Goal: Information Seeking & Learning: Check status

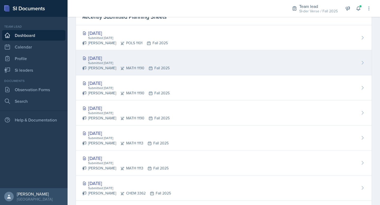
scroll to position [163, 0]
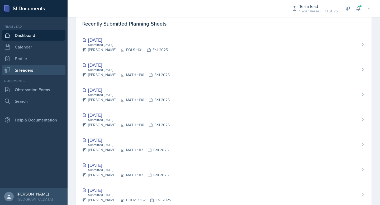
click at [31, 67] on link "Si leaders" at bounding box center [33, 70] width 63 height 11
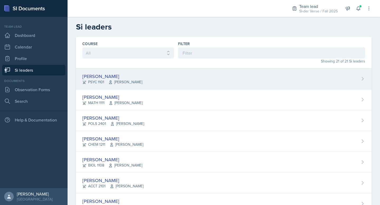
scroll to position [52, 0]
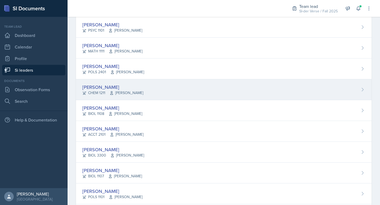
click at [111, 85] on div "[PERSON_NAME]" at bounding box center [112, 87] width 61 height 7
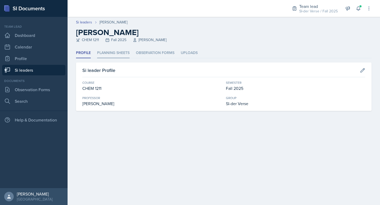
click at [113, 53] on li "Planning Sheets" at bounding box center [113, 53] width 32 height 10
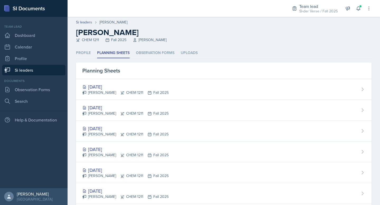
click at [41, 71] on link "Si leaders" at bounding box center [33, 70] width 63 height 11
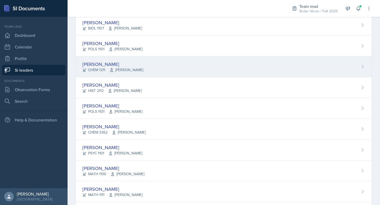
scroll to position [248, 0]
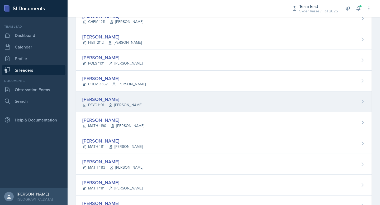
click at [122, 98] on div "[PERSON_NAME]" at bounding box center [112, 99] width 60 height 7
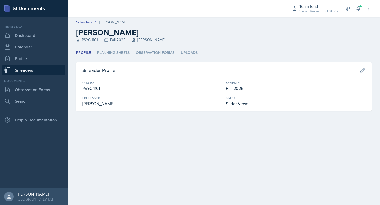
click at [113, 51] on li "Planning Sheets" at bounding box center [113, 53] width 32 height 10
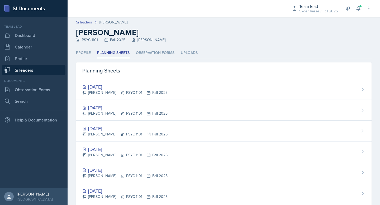
click at [36, 70] on link "Si leaders" at bounding box center [33, 70] width 63 height 11
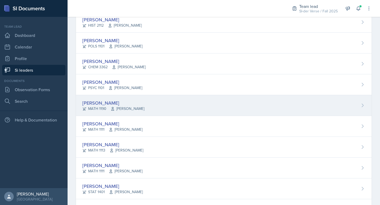
scroll to position [289, 0]
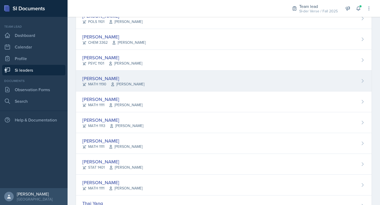
click at [119, 80] on div "[PERSON_NAME]" at bounding box center [113, 78] width 62 height 7
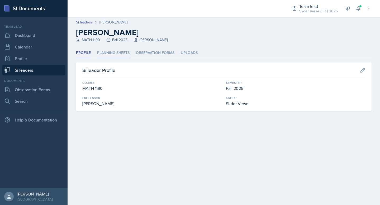
click at [119, 48] on li "Planning Sheets" at bounding box center [113, 53] width 32 height 10
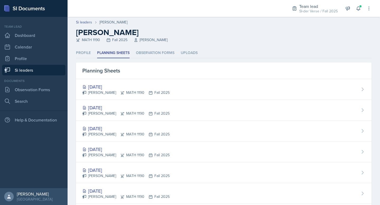
click at [23, 70] on link "Si leaders" at bounding box center [33, 70] width 63 height 11
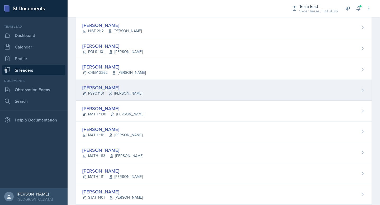
scroll to position [265, 0]
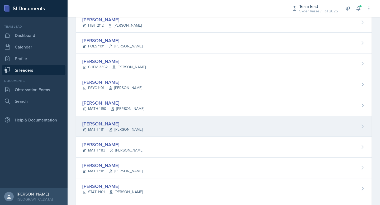
click at [111, 118] on div "[PERSON_NAME] MATH 1111 [PERSON_NAME]" at bounding box center [223, 126] width 295 height 21
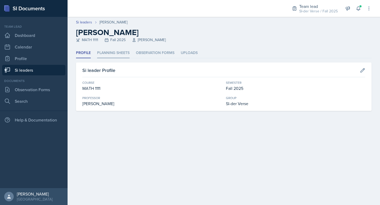
click at [120, 51] on li "Planning Sheets" at bounding box center [113, 53] width 32 height 10
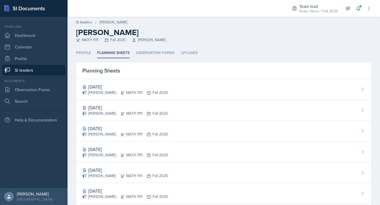
click at [30, 66] on link "Si leaders" at bounding box center [33, 70] width 63 height 11
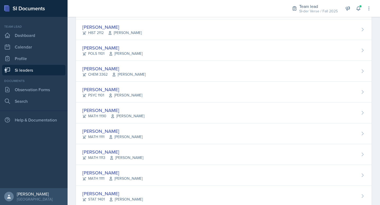
scroll to position [268, 0]
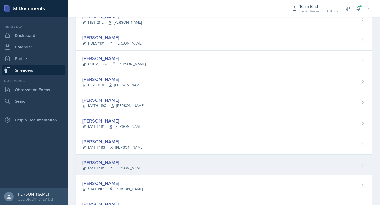
click at [135, 161] on div "[PERSON_NAME]" at bounding box center [112, 162] width 60 height 7
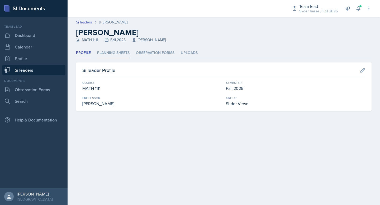
click at [113, 57] on li "Planning Sheets" at bounding box center [113, 53] width 32 height 10
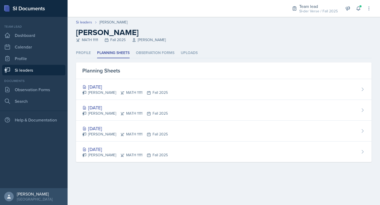
drag, startPoint x: 33, startPoint y: 70, endPoint x: 44, endPoint y: 76, distance: 11.8
click at [34, 70] on link "Si leaders" at bounding box center [33, 70] width 63 height 11
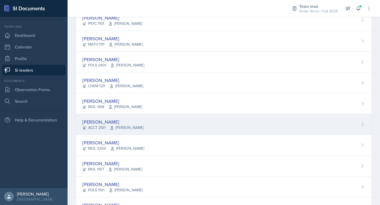
scroll to position [32, 0]
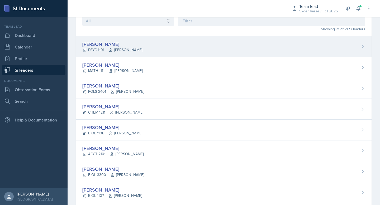
click at [103, 41] on div "[PERSON_NAME]" at bounding box center [112, 44] width 60 height 7
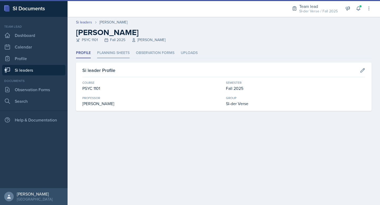
click at [108, 51] on li "Planning Sheets" at bounding box center [113, 53] width 32 height 10
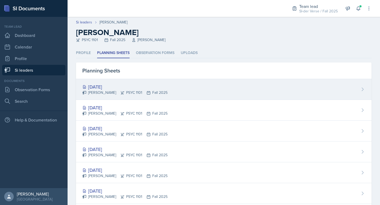
click at [117, 87] on div "[DATE]" at bounding box center [124, 86] width 85 height 7
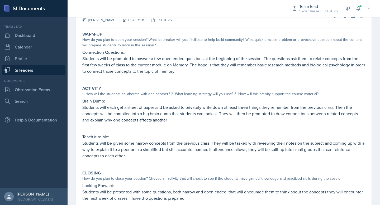
scroll to position [37, 0]
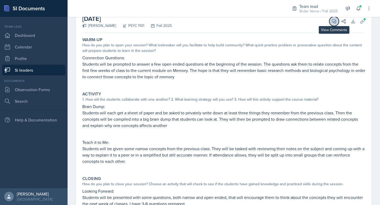
click at [334, 20] on span at bounding box center [335, 19] width 3 height 3
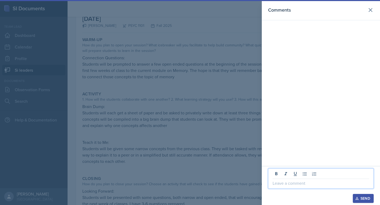
click at [280, 185] on p at bounding box center [320, 183] width 96 height 6
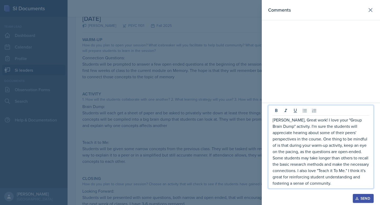
click at [360, 197] on div "Send" at bounding box center [363, 198] width 14 height 4
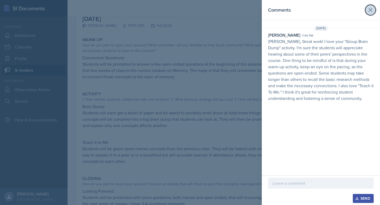
click at [370, 12] on icon at bounding box center [370, 10] width 6 height 6
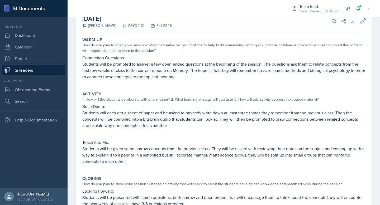
click at [25, 68] on link "Si leaders" at bounding box center [33, 70] width 63 height 11
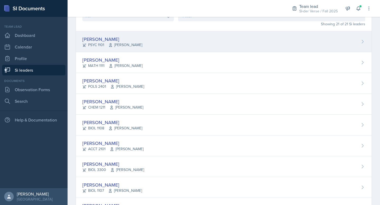
click at [98, 40] on div "[PERSON_NAME]" at bounding box center [112, 39] width 60 height 7
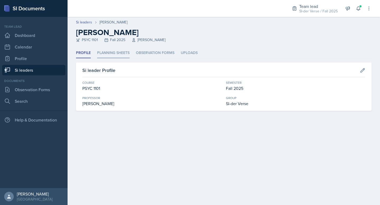
click at [113, 54] on li "Planning Sheets" at bounding box center [113, 53] width 32 height 10
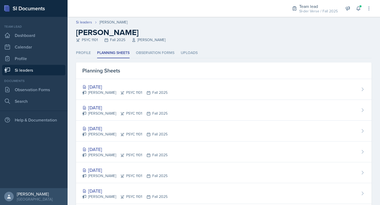
click at [27, 70] on link "Si leaders" at bounding box center [33, 70] width 63 height 11
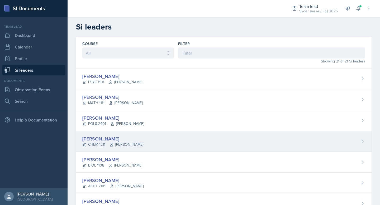
click at [121, 138] on div "[PERSON_NAME]" at bounding box center [112, 138] width 61 height 7
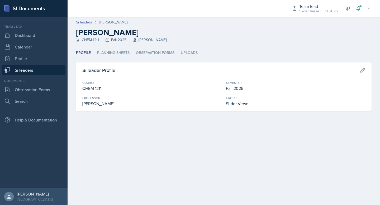
click at [111, 57] on li "Planning Sheets" at bounding box center [113, 53] width 32 height 10
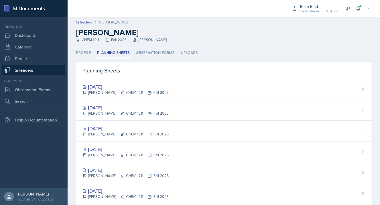
click at [127, 89] on div "[DATE]" at bounding box center [125, 86] width 86 height 7
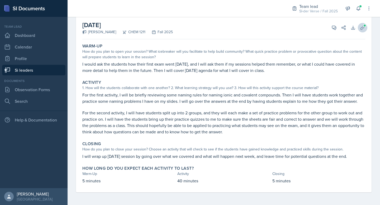
scroll to position [28, 0]
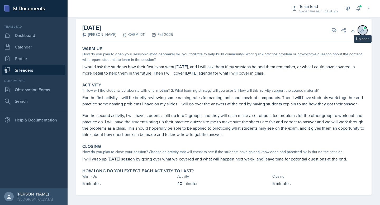
click at [360, 30] on icon at bounding box center [362, 30] width 5 height 5
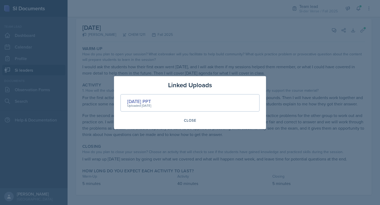
click at [261, 33] on div at bounding box center [190, 102] width 380 height 205
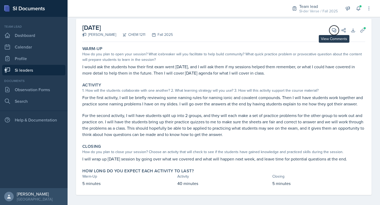
click at [332, 30] on icon at bounding box center [334, 30] width 4 height 4
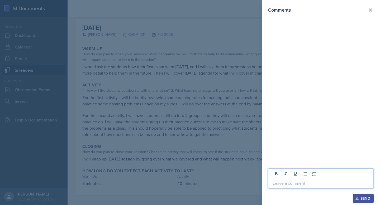
click at [286, 183] on p at bounding box center [320, 183] width 96 height 6
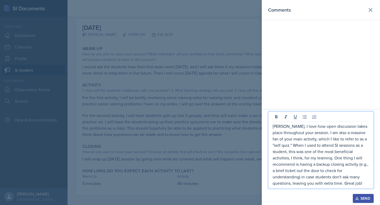
drag, startPoint x: 361, startPoint y: 197, endPoint x: 328, endPoint y: 189, distance: 33.5
click at [361, 196] on div "Send" at bounding box center [363, 198] width 14 height 4
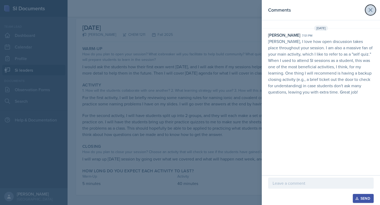
click at [372, 13] on icon at bounding box center [370, 10] width 6 height 6
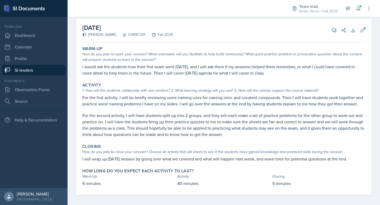
click at [25, 72] on link "Si leaders" at bounding box center [33, 70] width 63 height 11
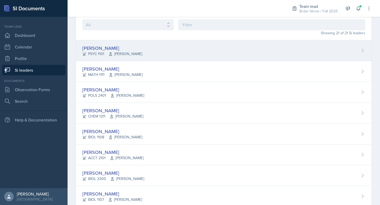
click at [112, 47] on div "[PERSON_NAME]" at bounding box center [112, 48] width 60 height 7
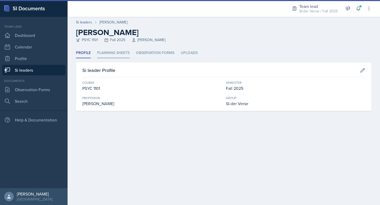
click at [124, 50] on li "Planning Sheets" at bounding box center [113, 53] width 32 height 10
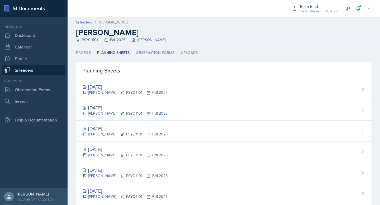
click at [39, 72] on link "Si leaders" at bounding box center [33, 70] width 63 height 11
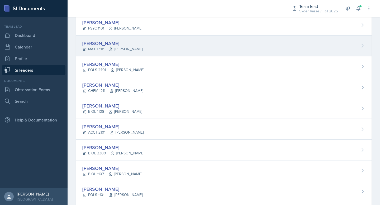
scroll to position [60, 0]
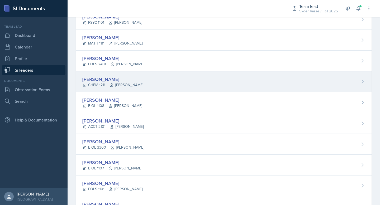
click at [101, 79] on div "[PERSON_NAME]" at bounding box center [112, 79] width 61 height 7
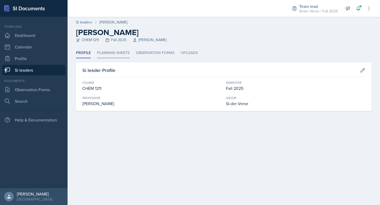
click at [108, 52] on li "Planning Sheets" at bounding box center [113, 53] width 32 height 10
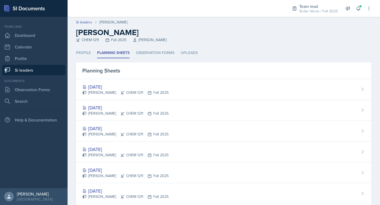
click at [20, 69] on link "Si leaders" at bounding box center [33, 70] width 63 height 11
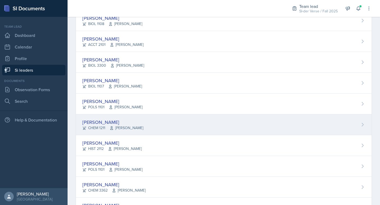
scroll to position [184, 0]
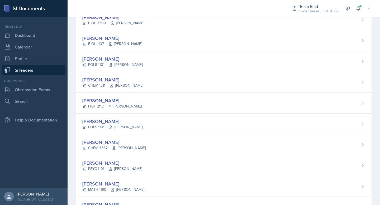
drag, startPoint x: 38, startPoint y: 70, endPoint x: 82, endPoint y: 14, distance: 71.3
click at [38, 70] on link "Si leaders" at bounding box center [33, 70] width 63 height 11
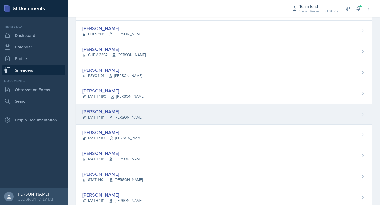
scroll to position [266, 0]
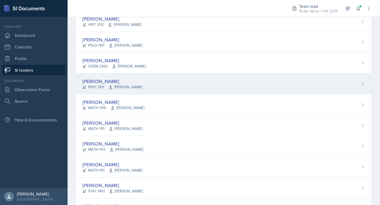
click at [93, 83] on div "[PERSON_NAME]" at bounding box center [112, 81] width 60 height 7
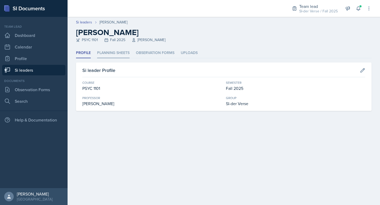
click at [110, 54] on li "Planning Sheets" at bounding box center [113, 53] width 32 height 10
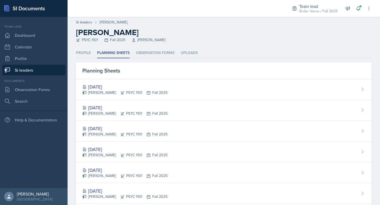
click at [48, 68] on link "Si leaders" at bounding box center [33, 70] width 63 height 11
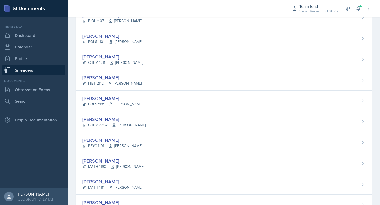
scroll to position [225, 0]
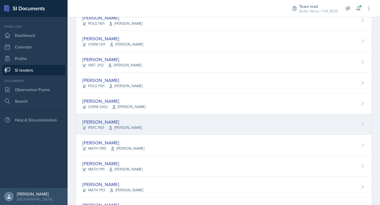
click at [118, 119] on div "[PERSON_NAME]" at bounding box center [112, 121] width 60 height 7
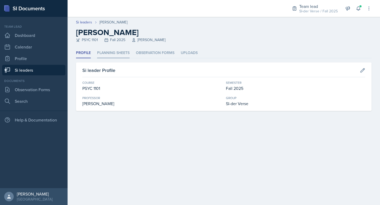
click at [118, 55] on li "Planning Sheets" at bounding box center [113, 53] width 32 height 10
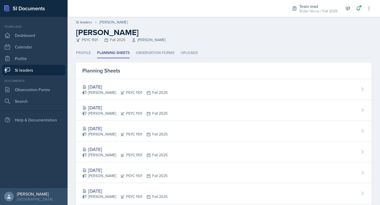
drag, startPoint x: 34, startPoint y: 70, endPoint x: 54, endPoint y: 87, distance: 25.9
click at [34, 70] on link "Si leaders" at bounding box center [33, 70] width 63 height 11
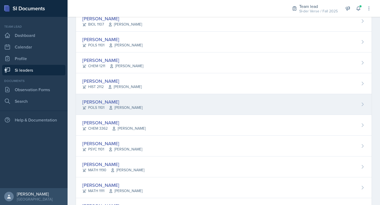
scroll to position [230, 0]
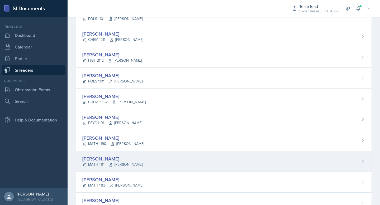
click at [147, 162] on div "[PERSON_NAME] MATH 1111 [PERSON_NAME]" at bounding box center [223, 161] width 295 height 21
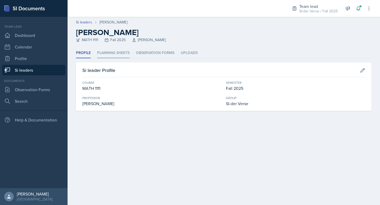
click at [116, 54] on li "Planning Sheets" at bounding box center [113, 53] width 32 height 10
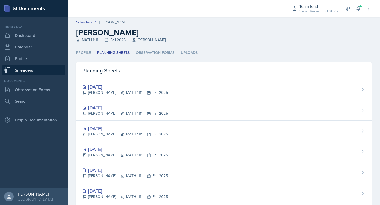
click at [33, 75] on link "Si leaders" at bounding box center [33, 70] width 63 height 11
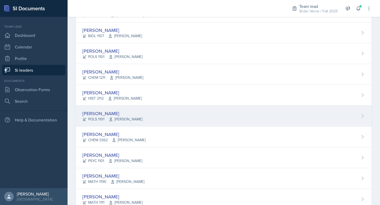
scroll to position [260, 0]
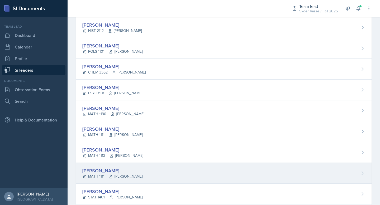
click at [120, 171] on div "[PERSON_NAME]" at bounding box center [112, 170] width 60 height 7
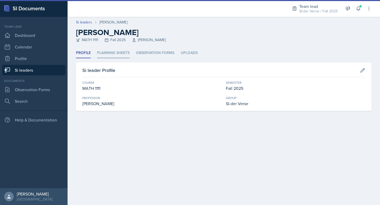
click at [110, 54] on li "Planning Sheets" at bounding box center [113, 53] width 32 height 10
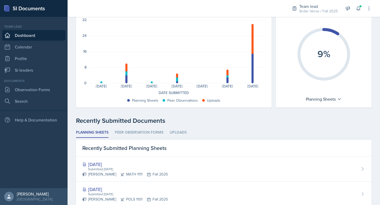
scroll to position [107, 0]
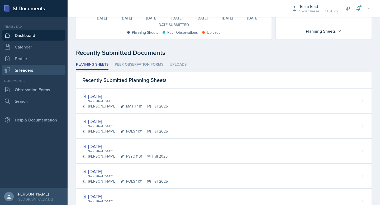
click at [34, 71] on link "Si leaders" at bounding box center [33, 70] width 63 height 11
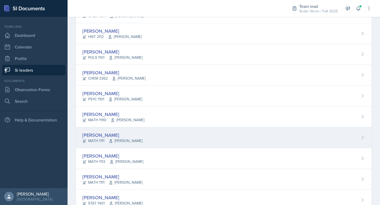
scroll to position [313, 0]
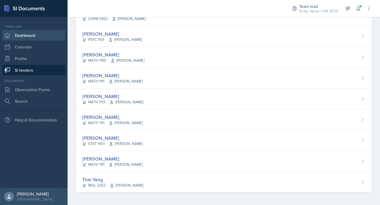
click at [19, 35] on link "Dashboard" at bounding box center [33, 35] width 63 height 11
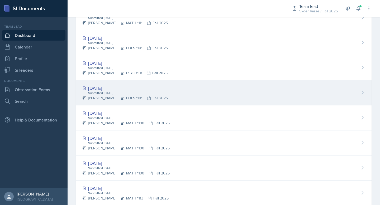
scroll to position [253, 0]
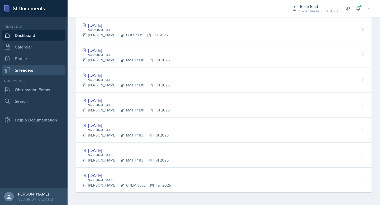
click at [25, 69] on link "Si leaders" at bounding box center [33, 70] width 63 height 11
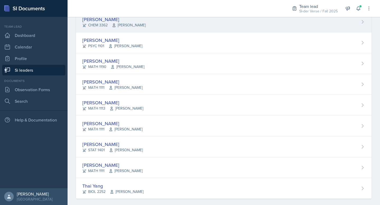
scroll to position [313, 0]
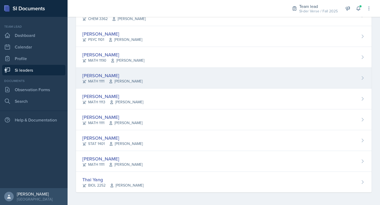
click at [114, 75] on div "[PERSON_NAME]" at bounding box center [112, 75] width 60 height 7
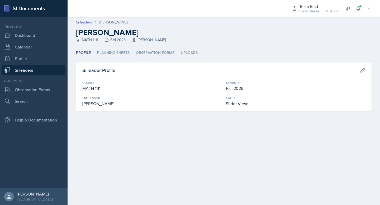
click at [102, 52] on li "Planning Sheets" at bounding box center [113, 53] width 32 height 10
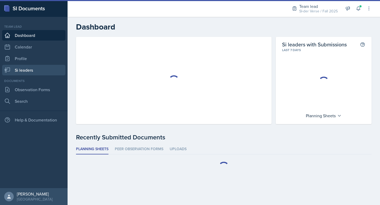
click at [33, 71] on link "Si leaders" at bounding box center [33, 70] width 63 height 11
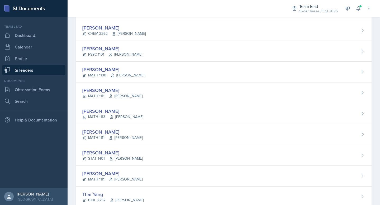
scroll to position [299, 0]
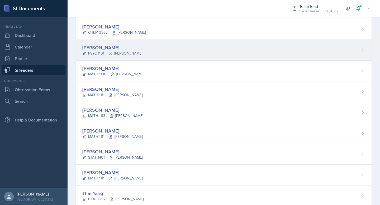
click at [128, 47] on div "[PERSON_NAME]" at bounding box center [112, 47] width 60 height 7
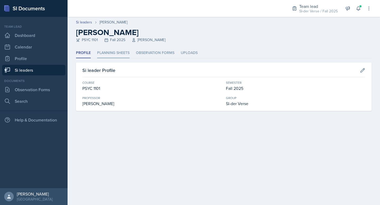
click at [120, 54] on li "Planning Sheets" at bounding box center [113, 53] width 32 height 10
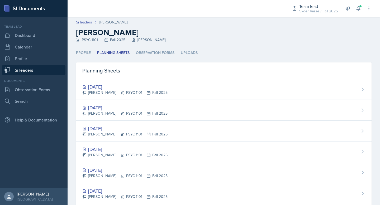
click at [85, 55] on li "Profile" at bounding box center [83, 53] width 15 height 10
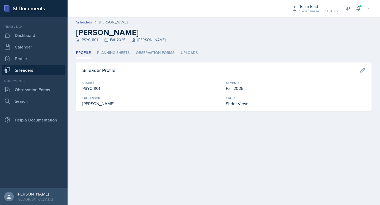
click at [38, 66] on link "Si leaders" at bounding box center [33, 70] width 63 height 11
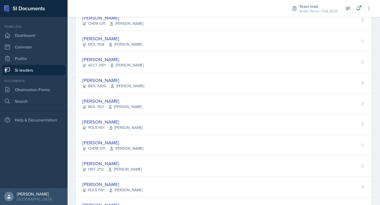
scroll to position [313, 0]
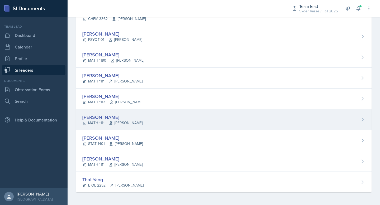
click at [126, 112] on div "Ava Richardson MATH 1111 Irina Paschenko" at bounding box center [223, 119] width 295 height 21
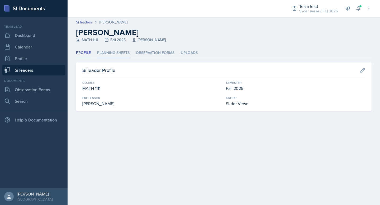
click at [112, 54] on li "Planning Sheets" at bounding box center [113, 53] width 32 height 10
